Goal: Transaction & Acquisition: Purchase product/service

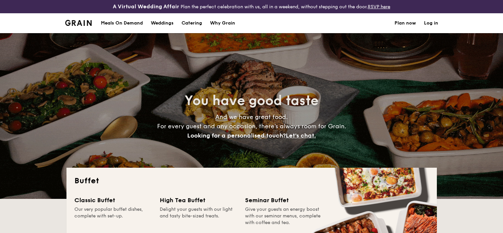
select select
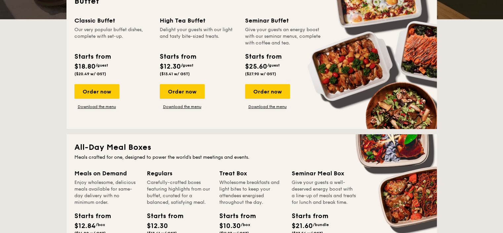
scroll to position [232, 0]
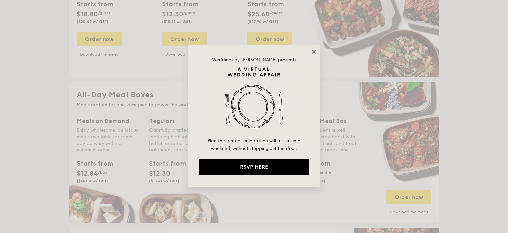
click at [315, 52] on icon at bounding box center [314, 52] width 4 height 4
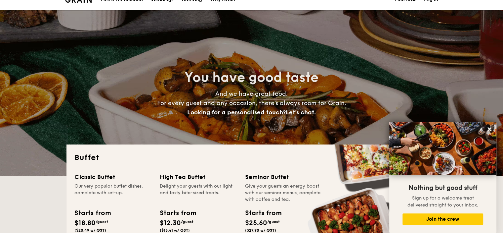
scroll to position [0, 0]
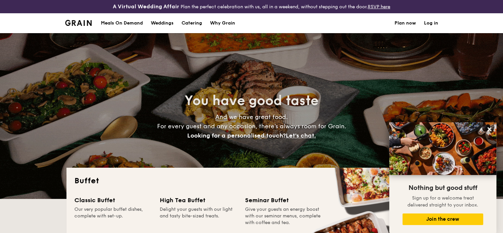
click at [192, 24] on h1 "Catering" at bounding box center [192, 23] width 21 height 20
click at [488, 129] on icon at bounding box center [490, 129] width 6 height 6
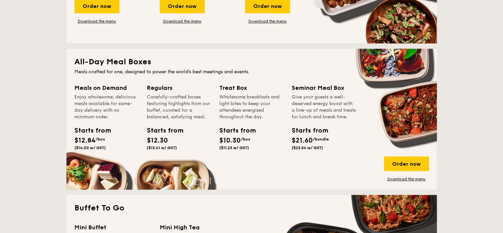
scroll to position [331, 0]
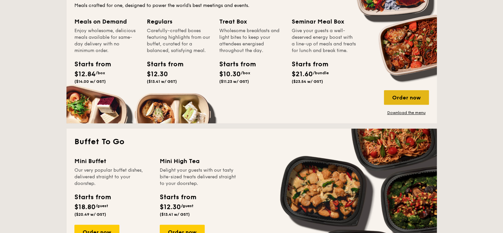
click at [416, 100] on div "Order now" at bounding box center [406, 97] width 45 height 15
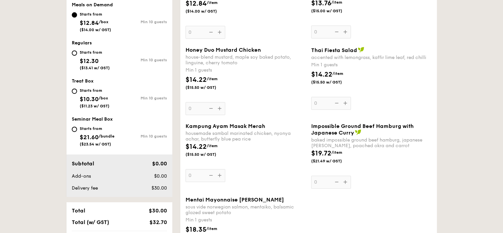
scroll to position [232, 0]
